Goal: Task Accomplishment & Management: Manage account settings

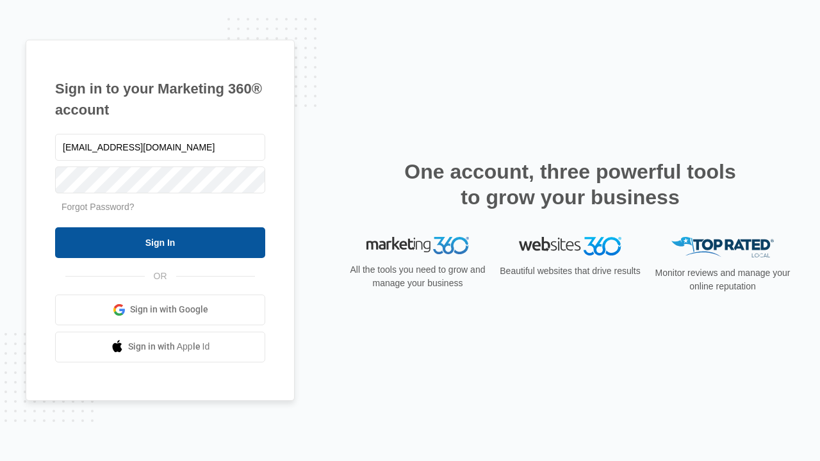
click at [160, 242] on input "Sign In" at bounding box center [160, 242] width 210 height 31
